Goal: Task Accomplishment & Management: Complete application form

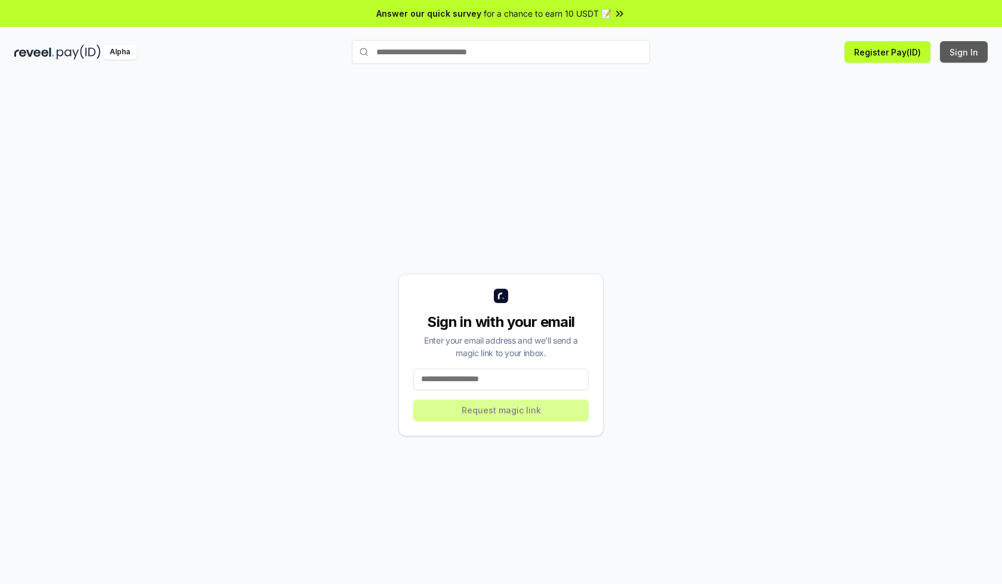
click at [964, 52] on button "Sign In" at bounding box center [964, 51] width 48 height 21
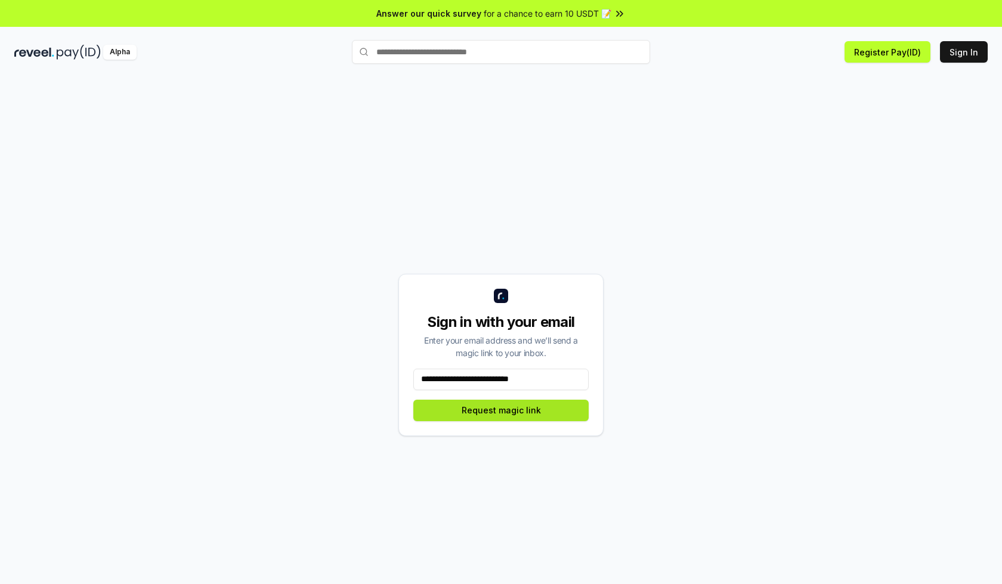
type input "**********"
click at [501, 410] on button "Request magic link" at bounding box center [500, 410] width 175 height 21
